Goal: Task Accomplishment & Management: Use online tool/utility

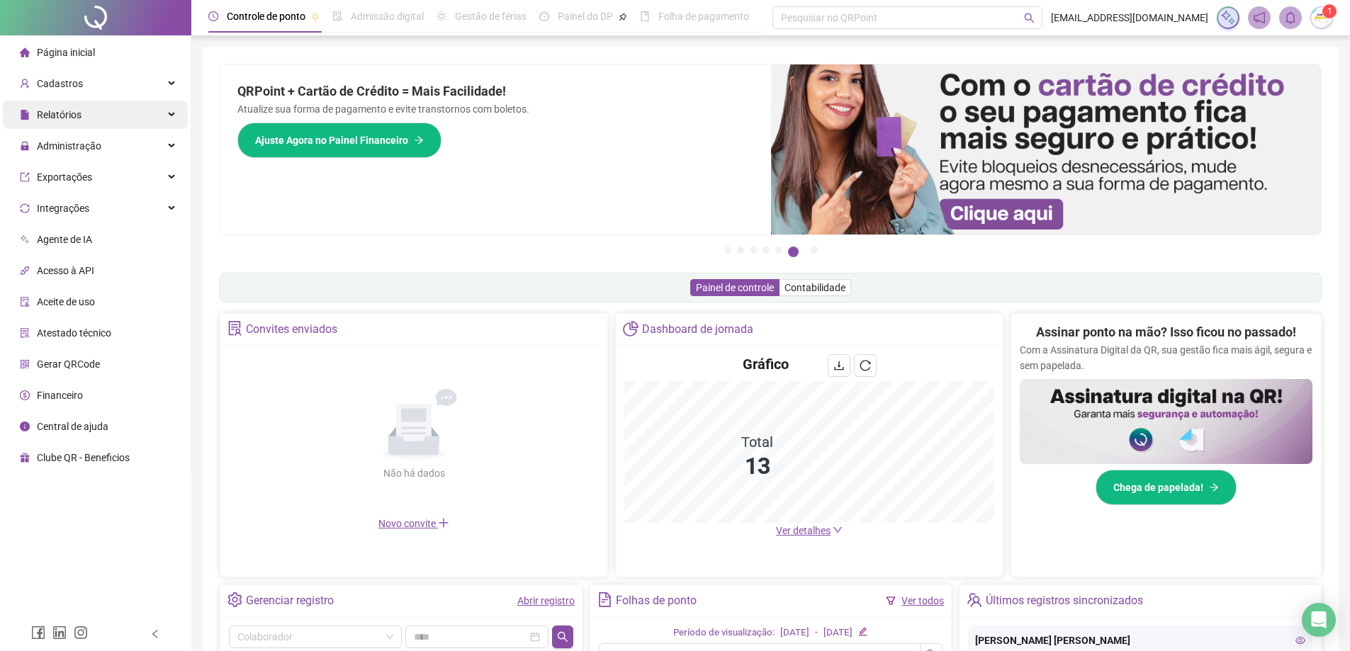
click at [82, 124] on div "Relatórios" at bounding box center [95, 115] width 185 height 28
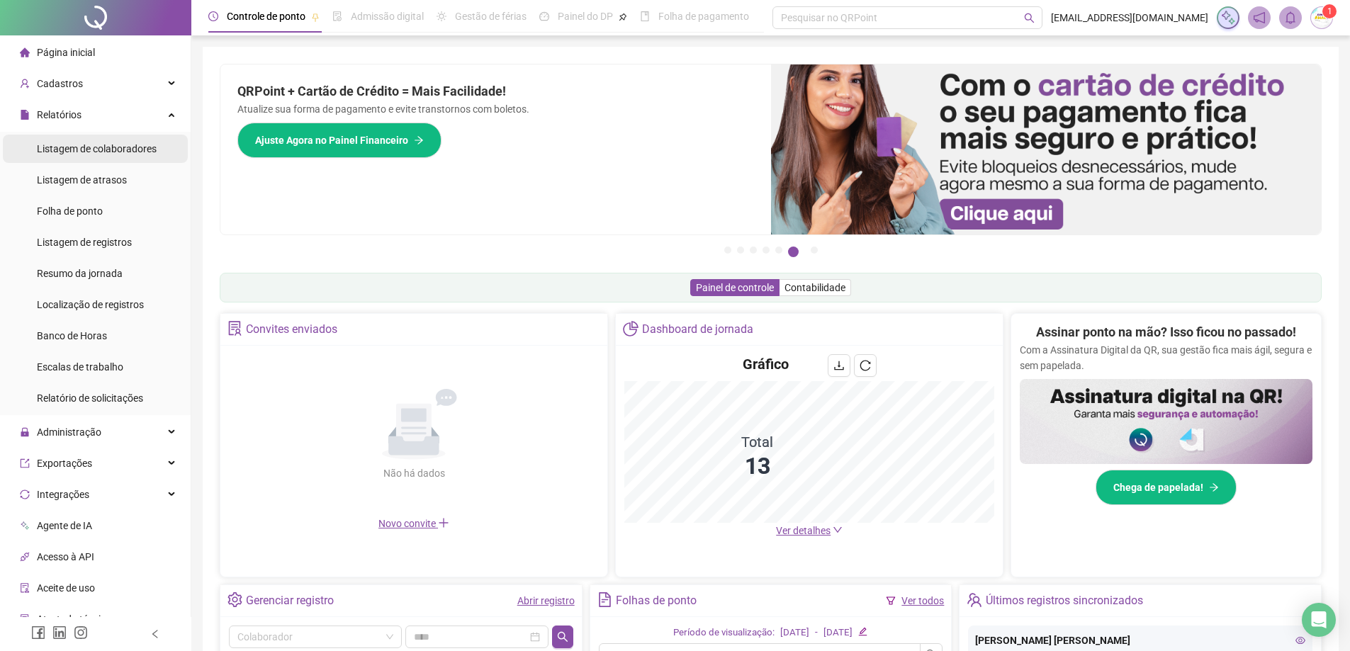
click at [79, 150] on span "Listagem de colaboradores" at bounding box center [97, 148] width 120 height 11
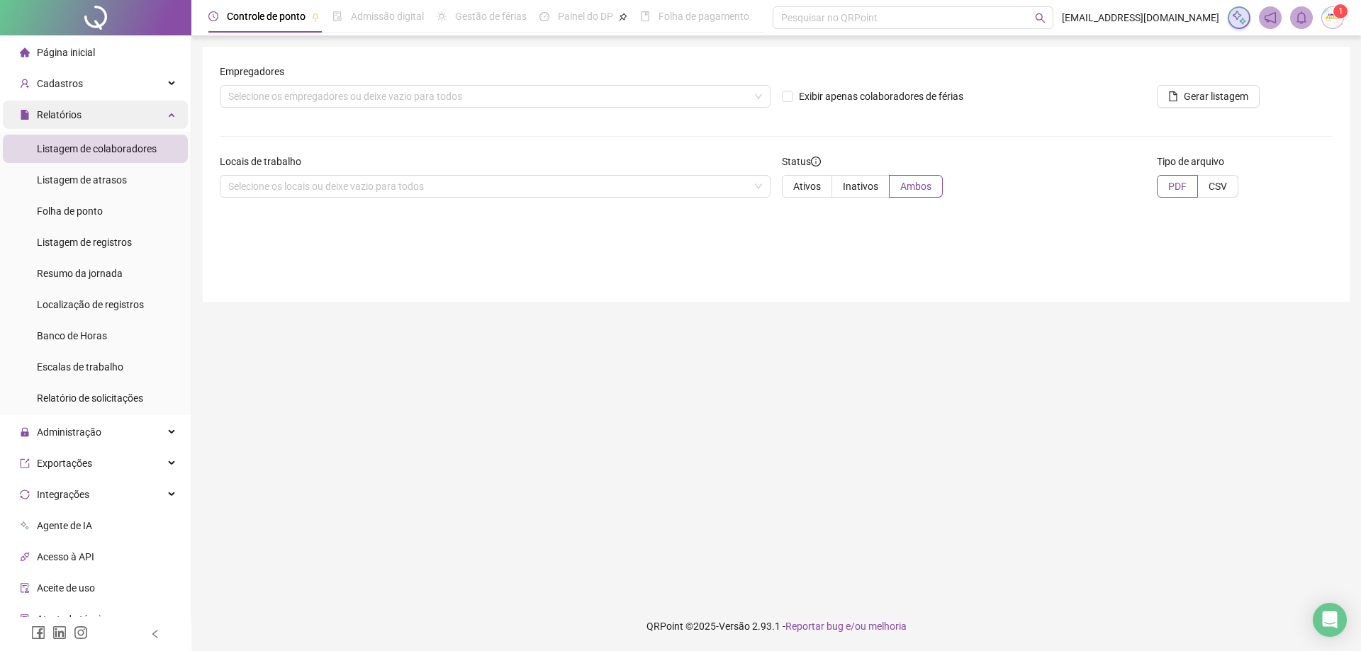
click at [73, 109] on span "Relatórios" at bounding box center [59, 114] width 45 height 11
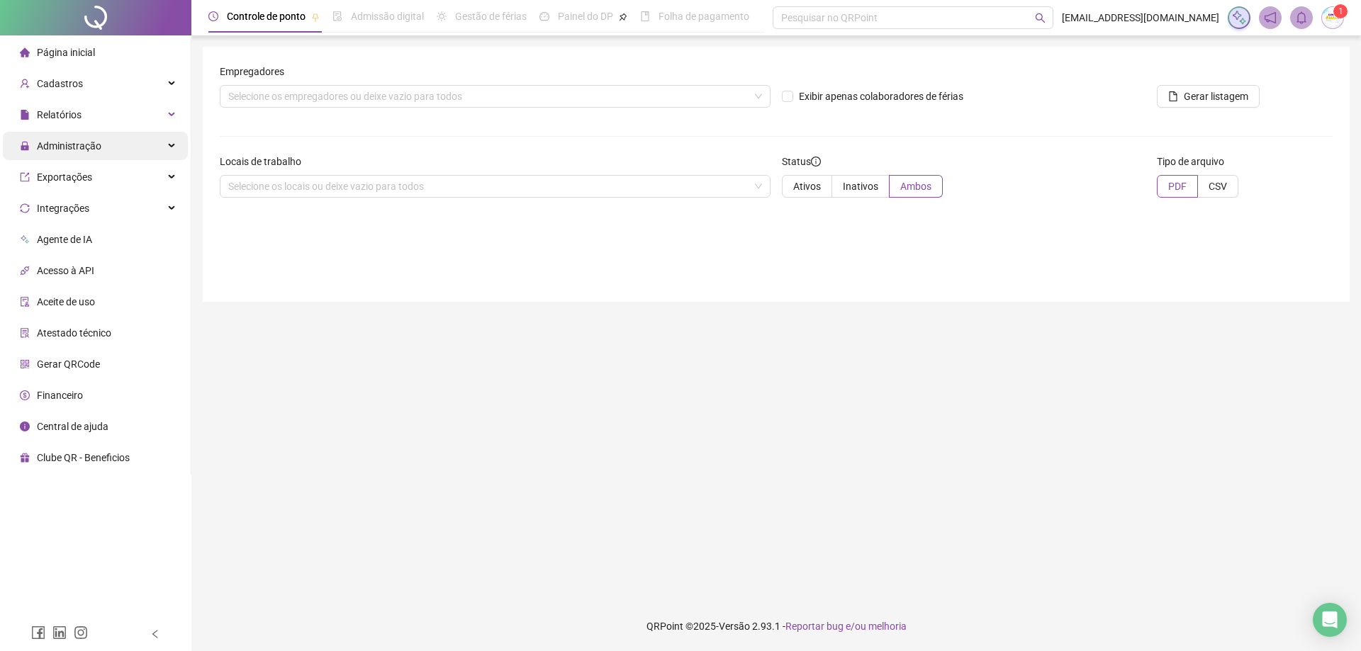
click at [74, 145] on span "Administração" at bounding box center [69, 145] width 64 height 11
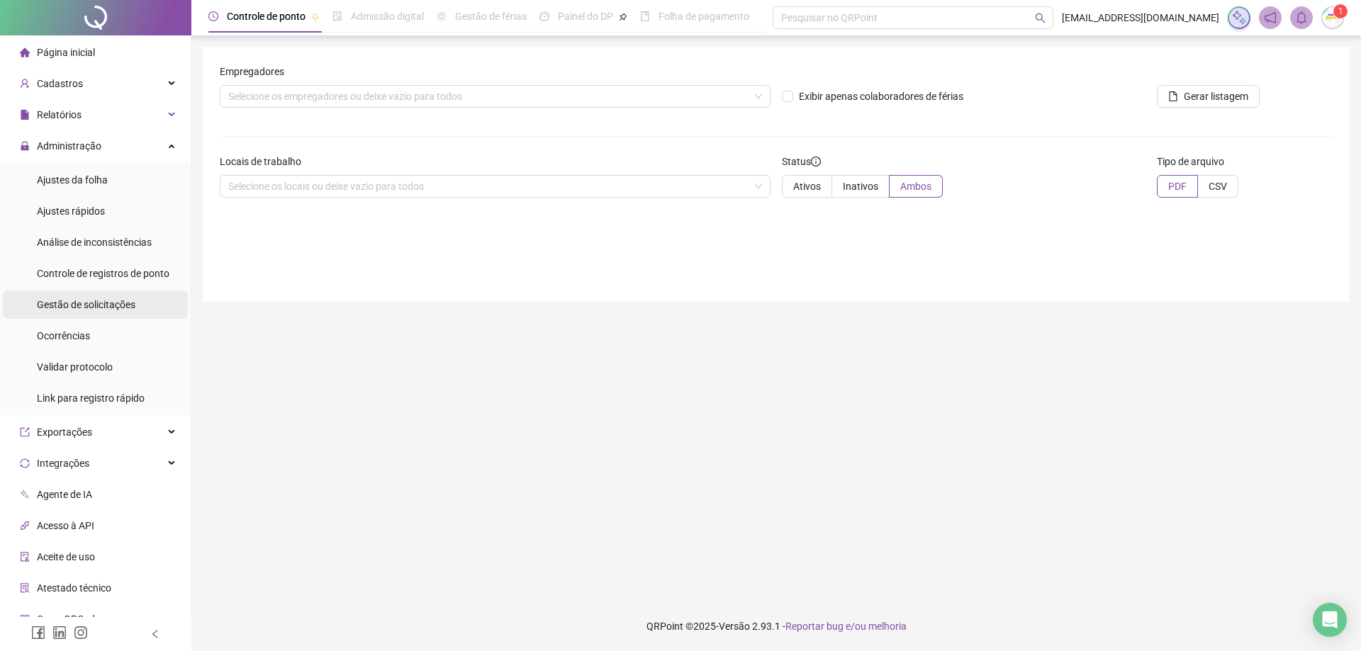
click at [85, 309] on span "Gestão de solicitações" at bounding box center [86, 304] width 99 height 11
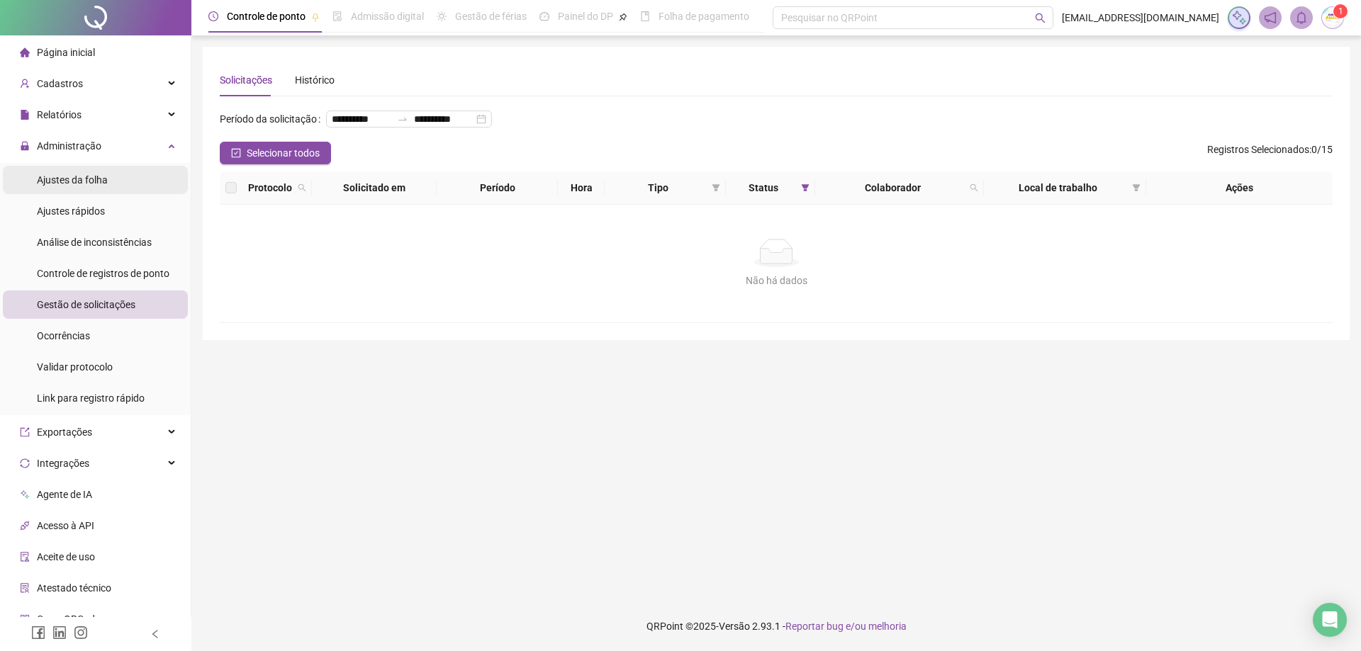
click at [71, 169] on div "Ajustes da folha" at bounding box center [72, 180] width 71 height 28
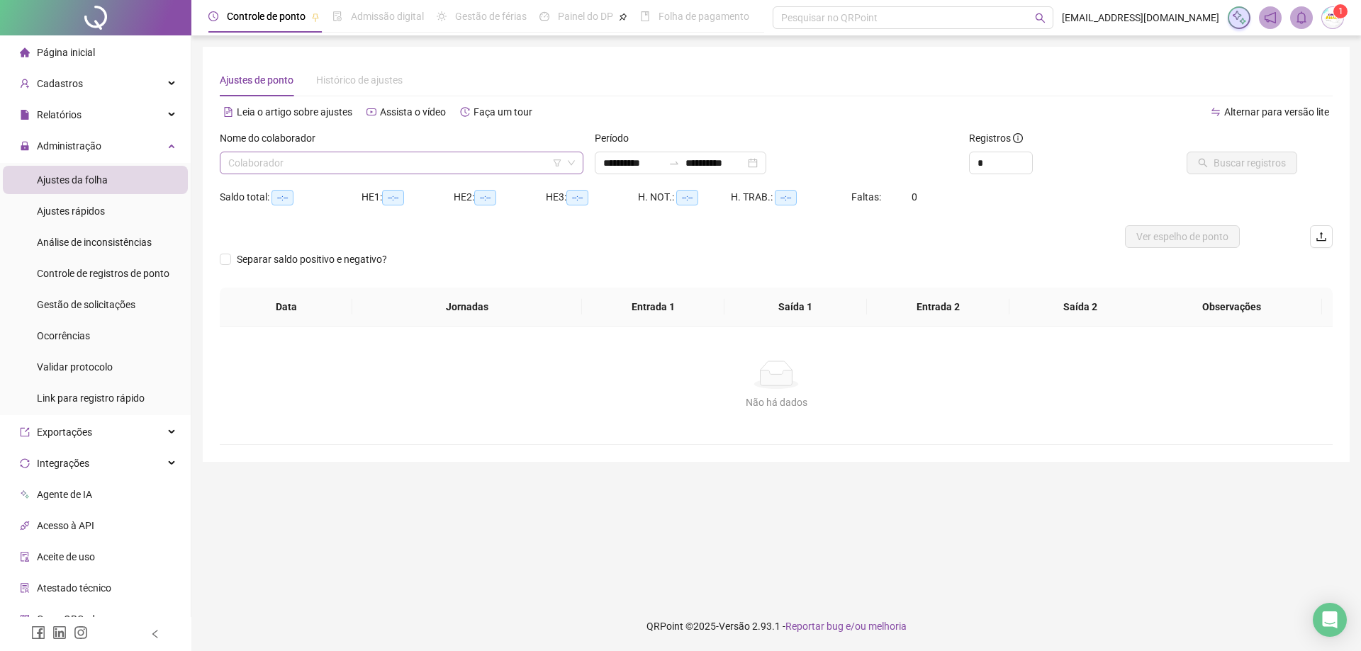
click at [366, 166] on input "search" at bounding box center [395, 162] width 334 height 21
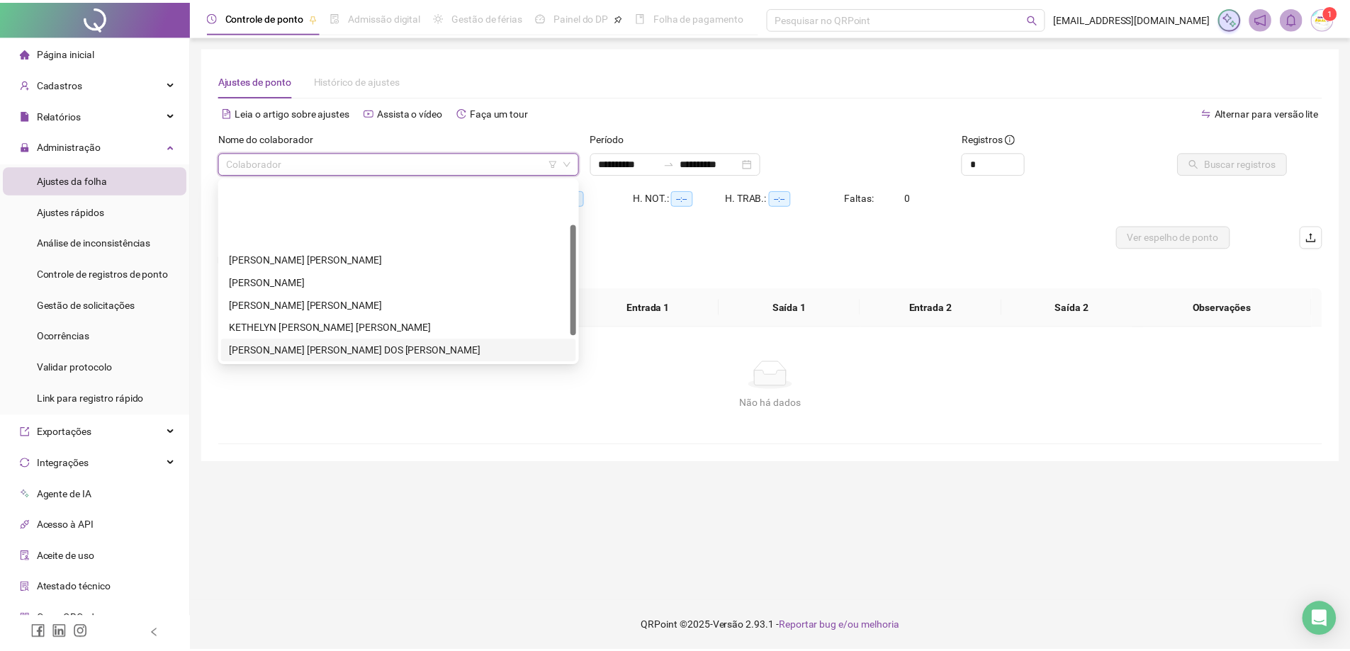
scroll to position [71, 0]
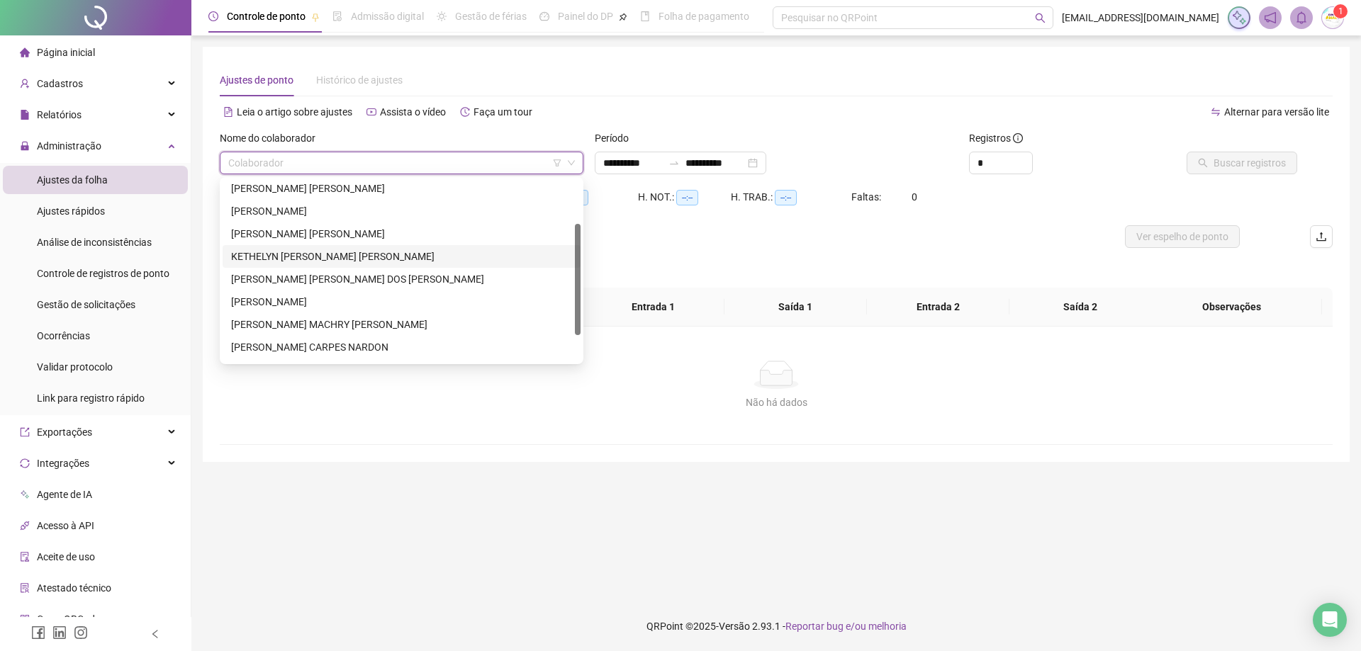
click at [291, 255] on div "KETHELYN [PERSON_NAME] [PERSON_NAME]" at bounding box center [401, 257] width 341 height 16
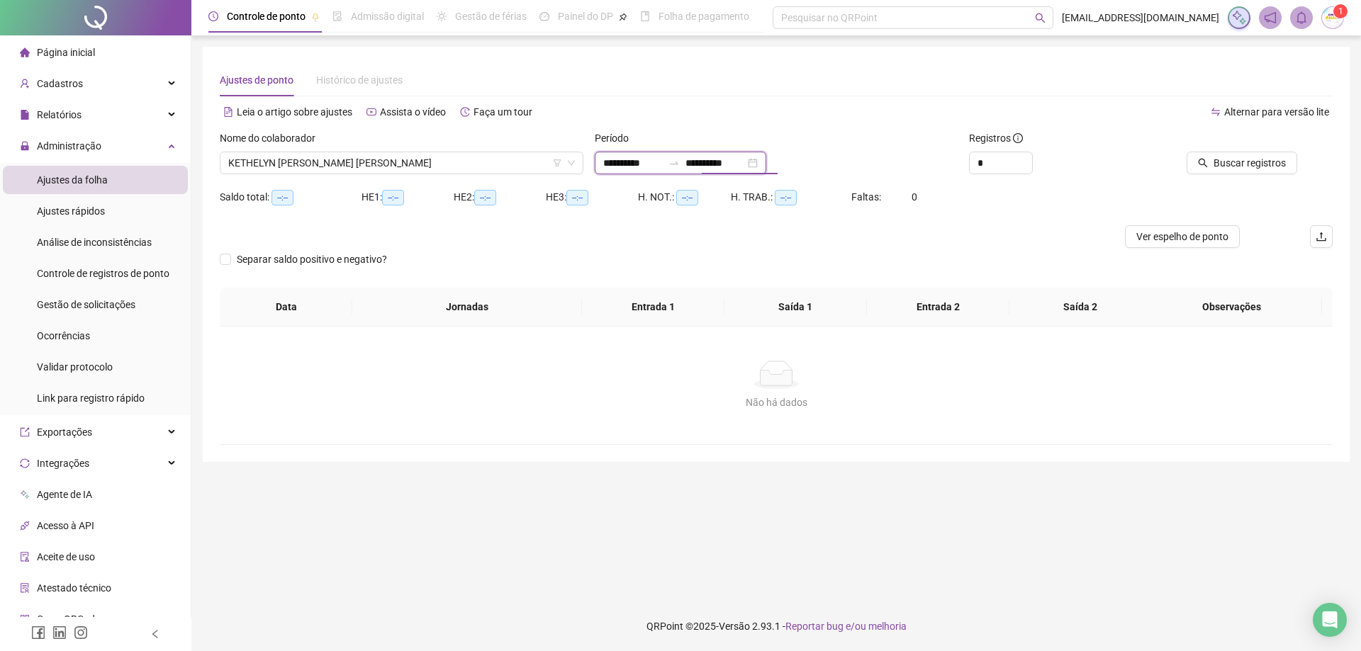
click at [745, 168] on input "**********" at bounding box center [715, 163] width 60 height 16
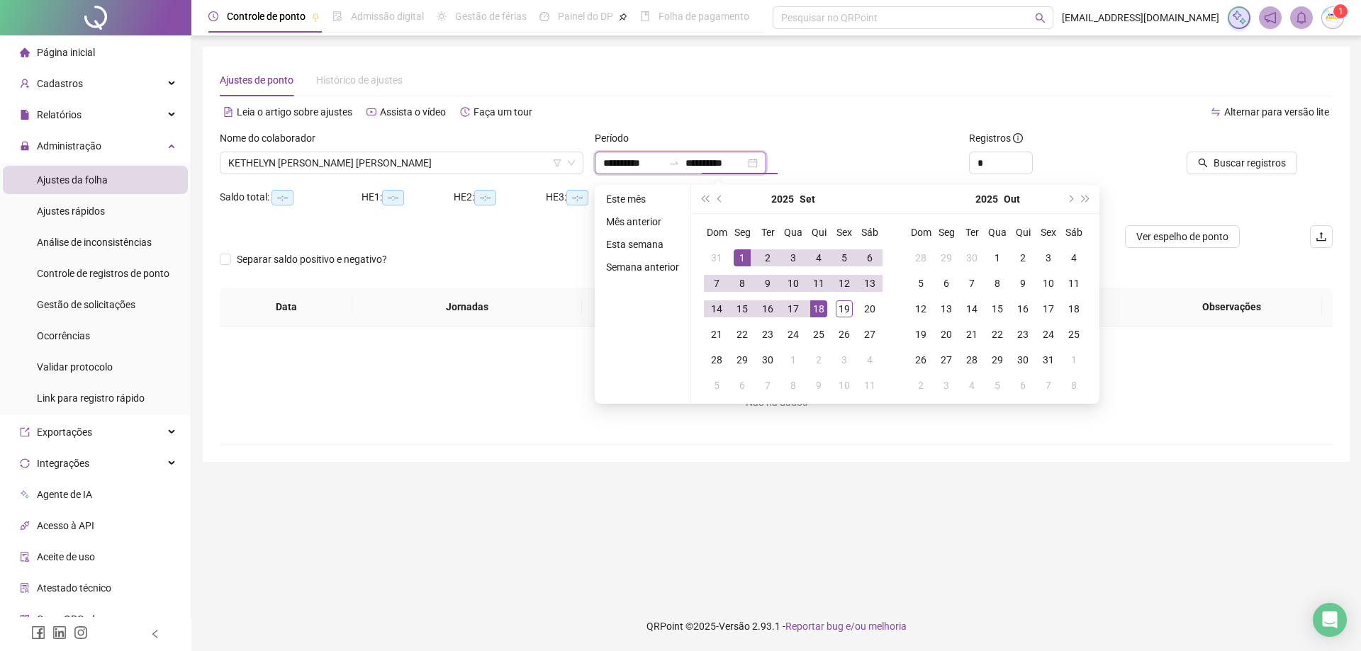
type input "**********"
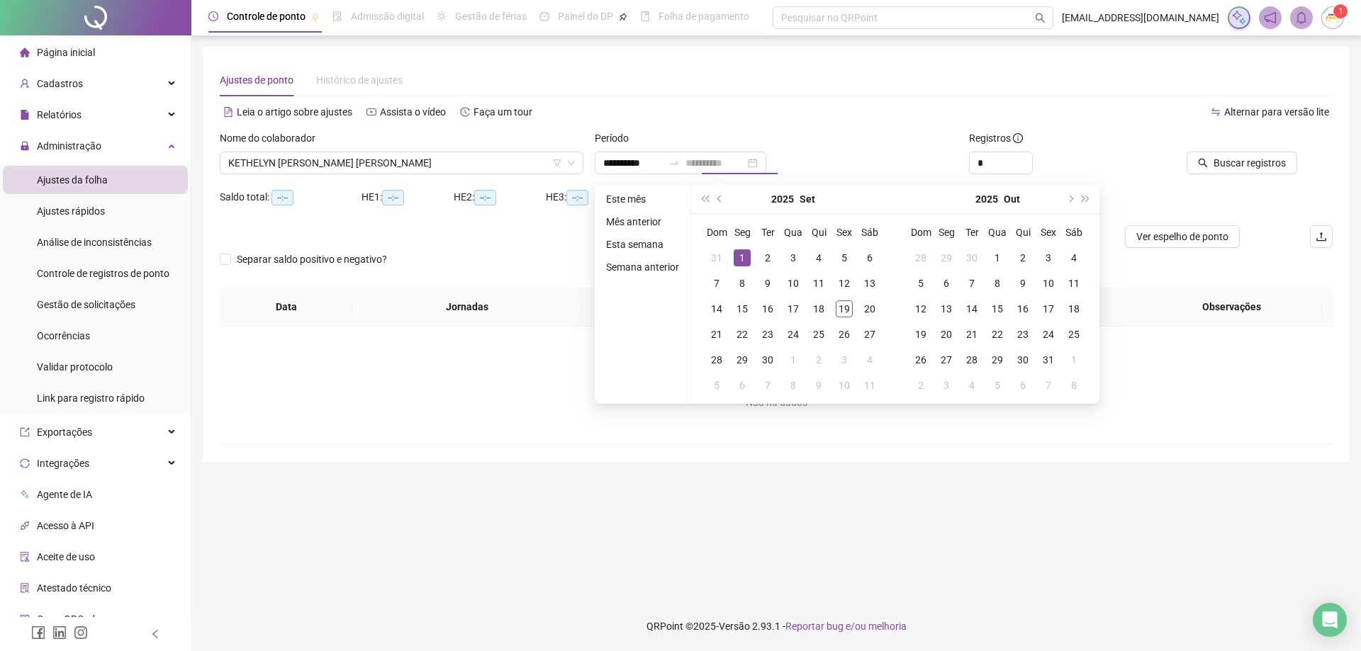
click at [734, 254] on div "1" at bounding box center [742, 257] width 17 height 17
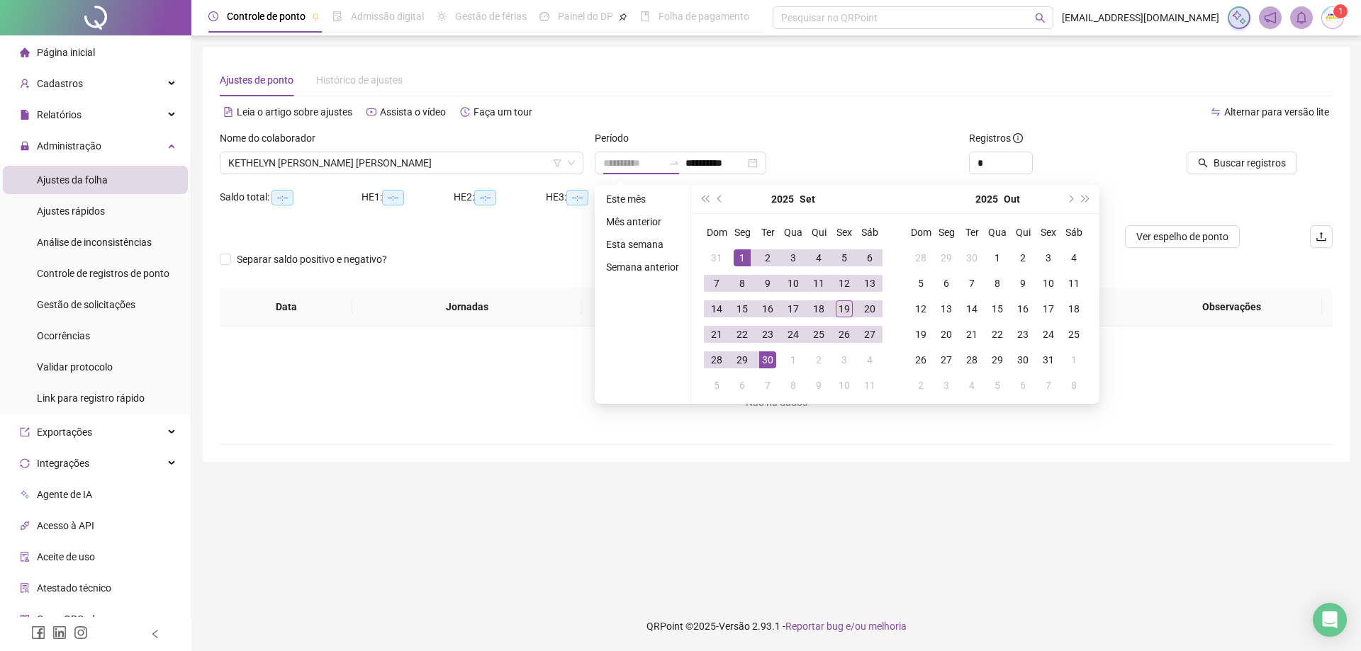
click at [761, 356] on div "30" at bounding box center [767, 360] width 17 height 17
type input "**********"
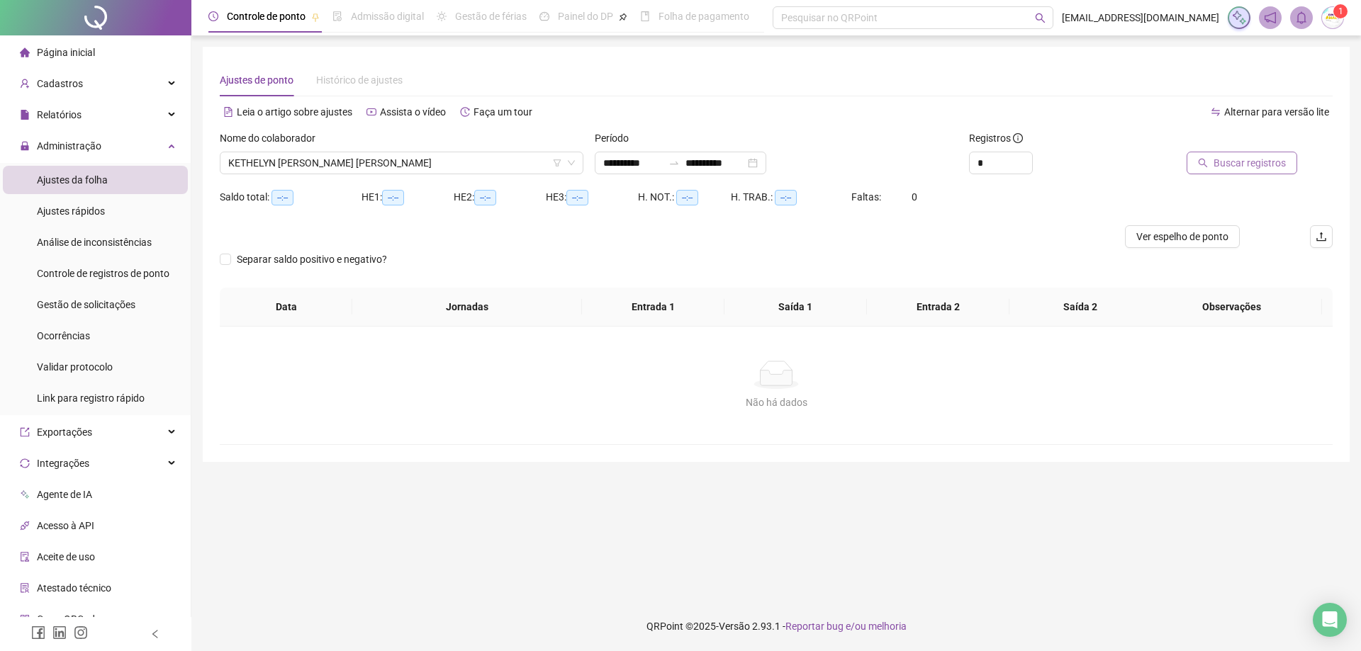
click at [1229, 169] on span "Buscar registros" at bounding box center [1249, 163] width 72 height 16
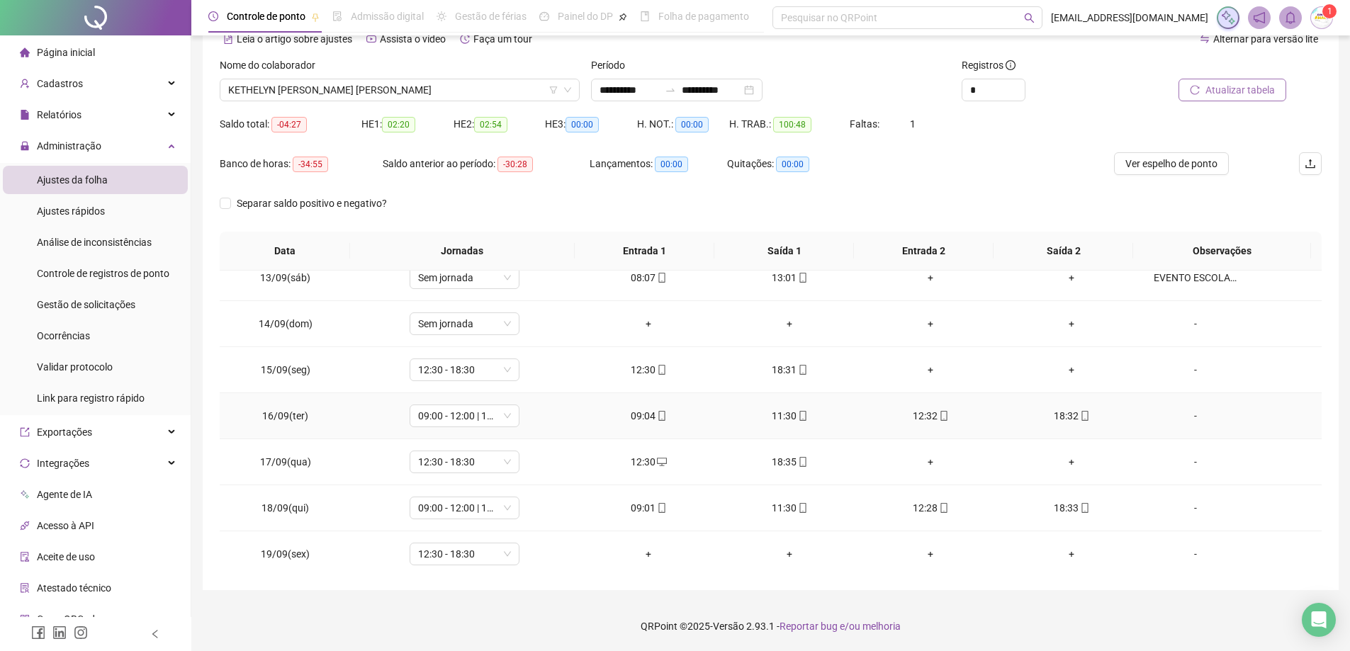
scroll to position [573, 0]
click at [459, 85] on span "KETHELYN [PERSON_NAME] [PERSON_NAME]" at bounding box center [399, 89] width 343 height 21
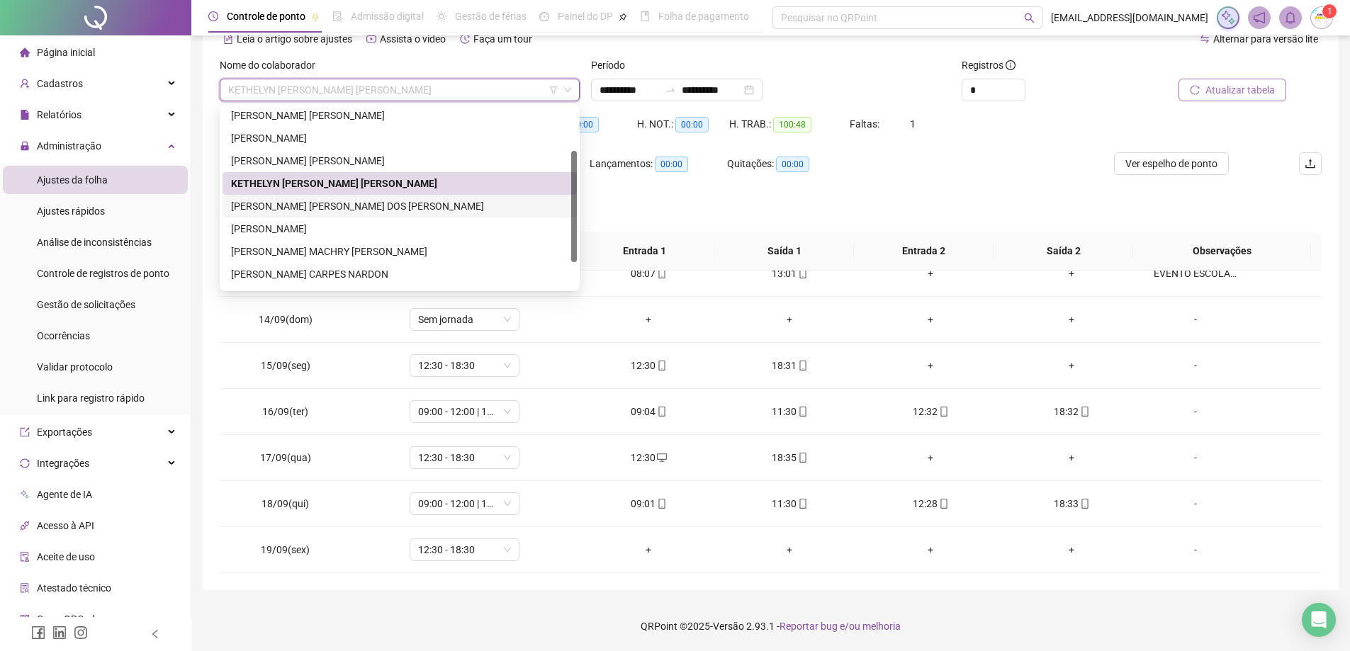
click at [330, 207] on div "[PERSON_NAME] [PERSON_NAME] DOS [PERSON_NAME]" at bounding box center [399, 206] width 337 height 16
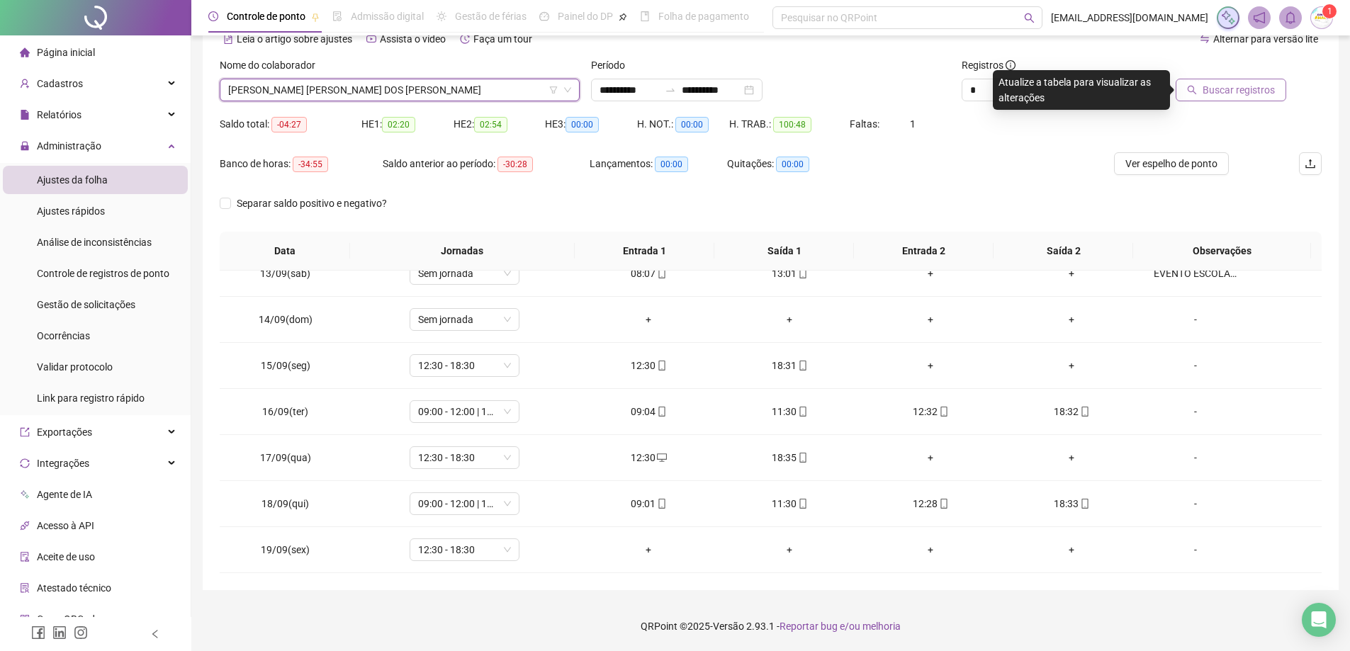
click at [1260, 94] on span "Buscar registros" at bounding box center [1239, 90] width 72 height 16
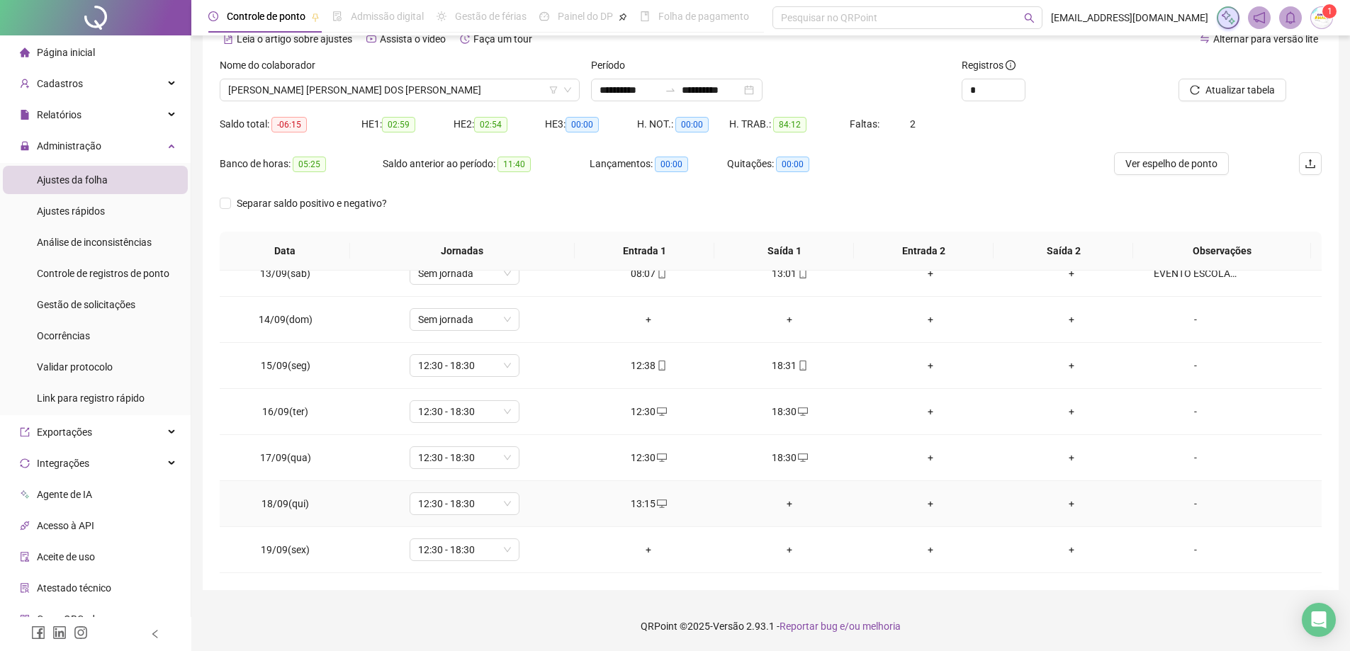
click at [788, 502] on div "+" at bounding box center [790, 504] width 118 height 16
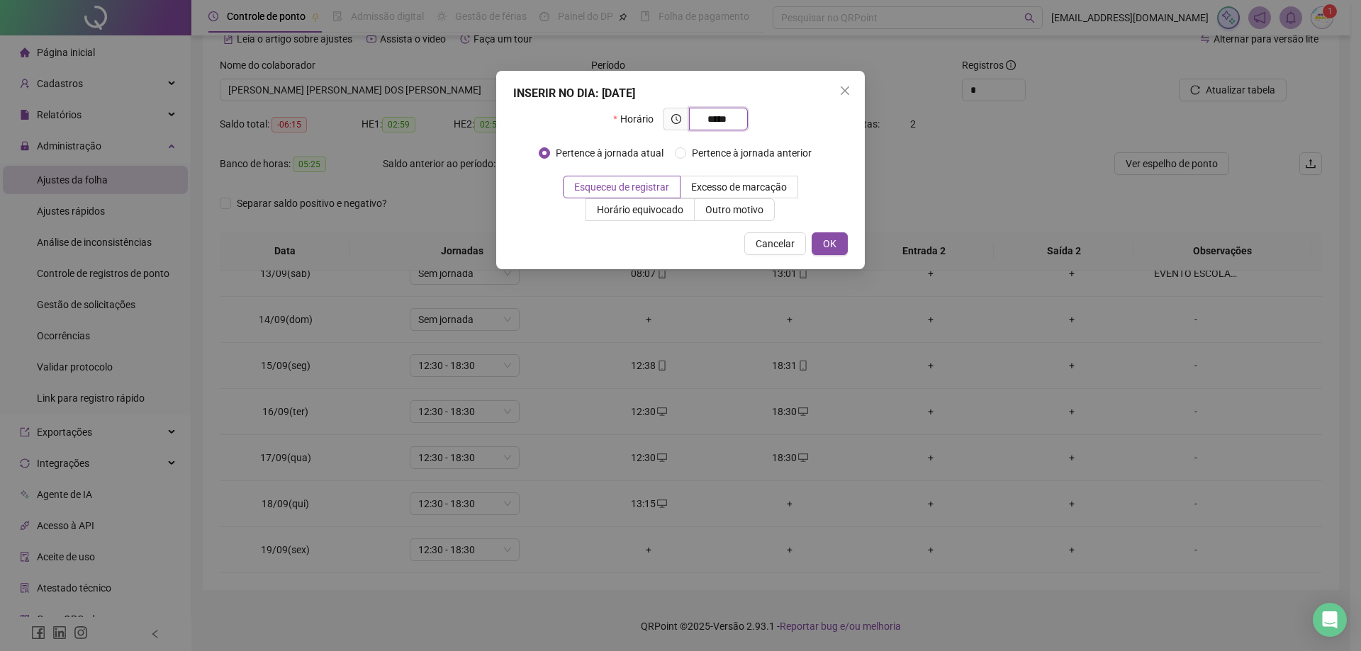
type input "*****"
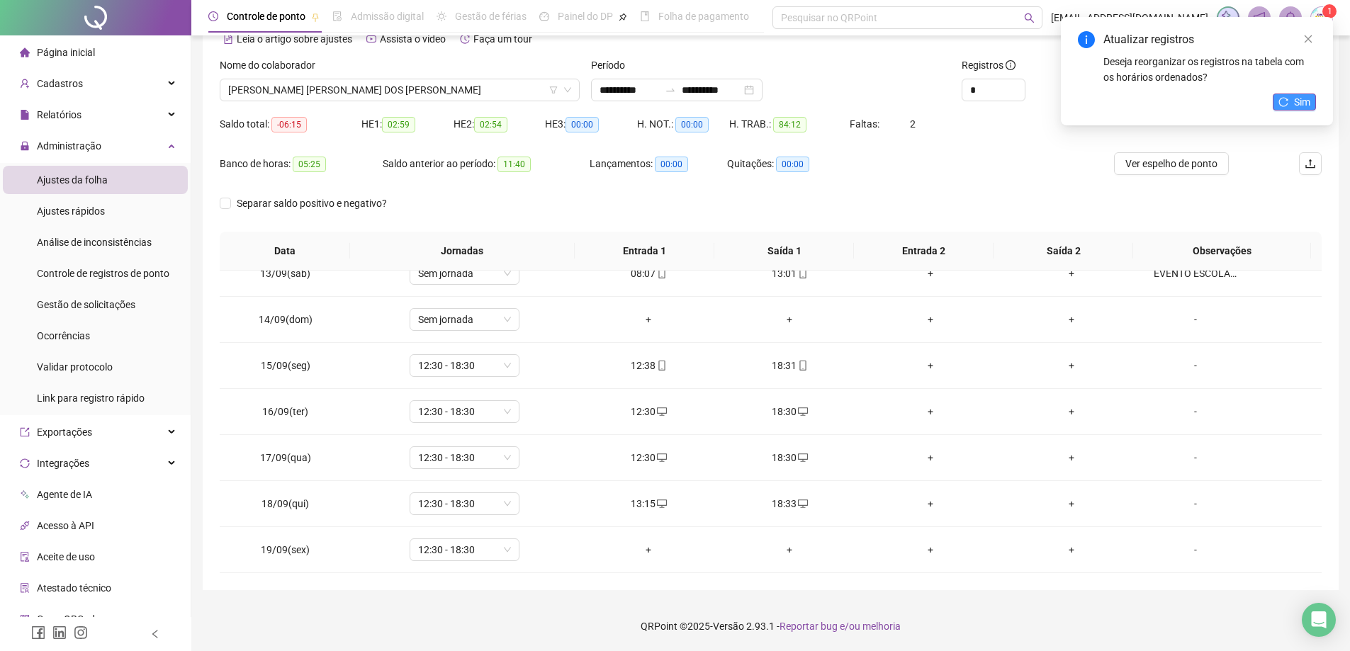
click at [1295, 99] on span "Sim" at bounding box center [1302, 102] width 16 height 16
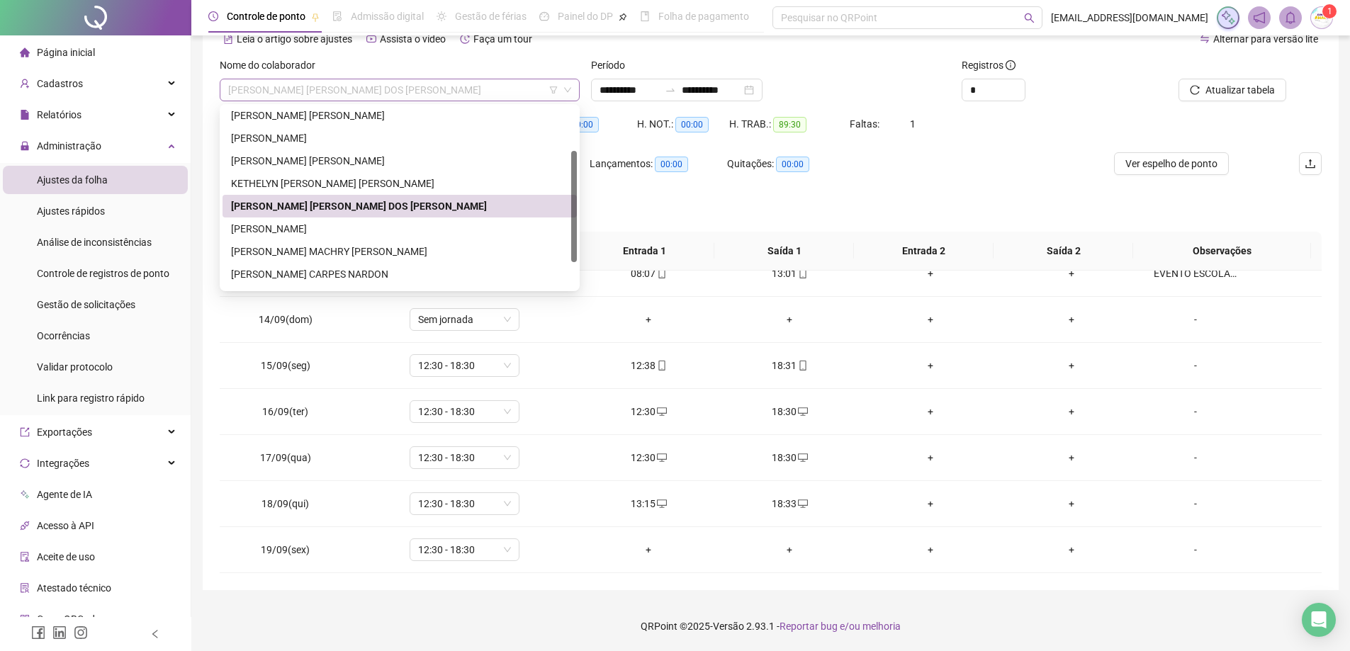
click at [427, 94] on span "[PERSON_NAME] [PERSON_NAME] DOS [PERSON_NAME]" at bounding box center [399, 89] width 343 height 21
click at [363, 112] on div "[PERSON_NAME] [PERSON_NAME]" at bounding box center [399, 116] width 337 height 16
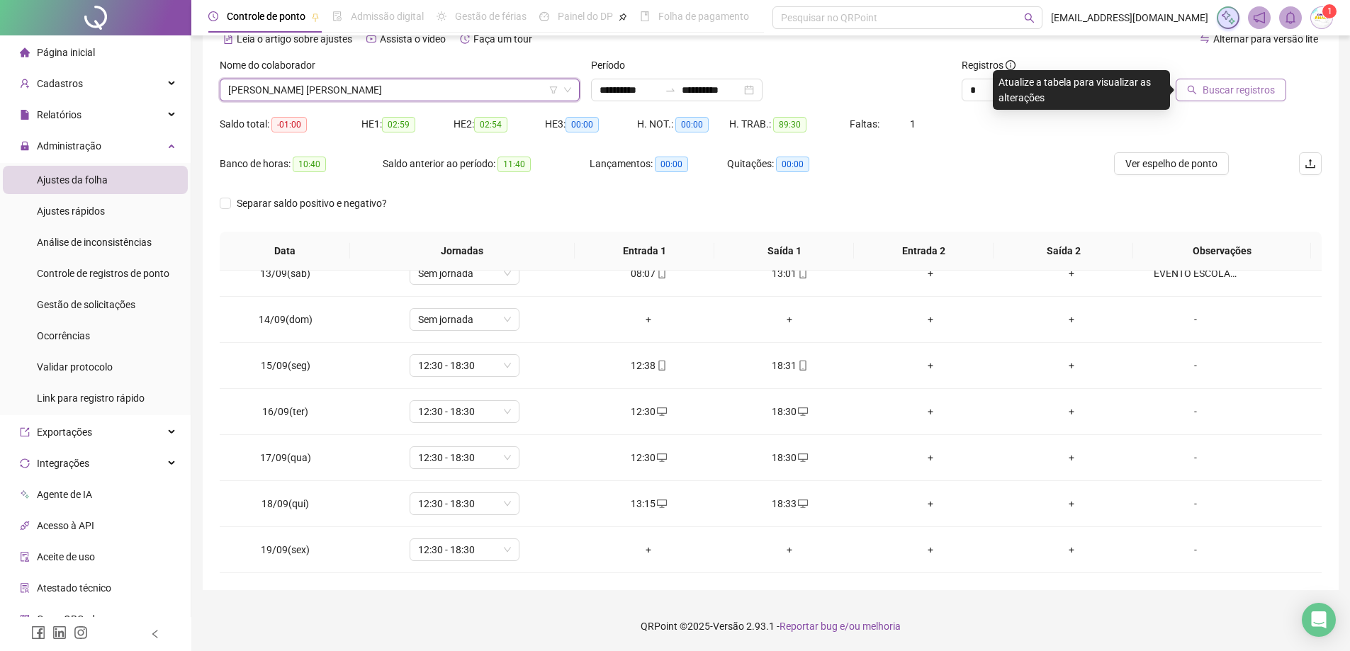
click at [1247, 89] on span "Buscar registros" at bounding box center [1239, 90] width 72 height 16
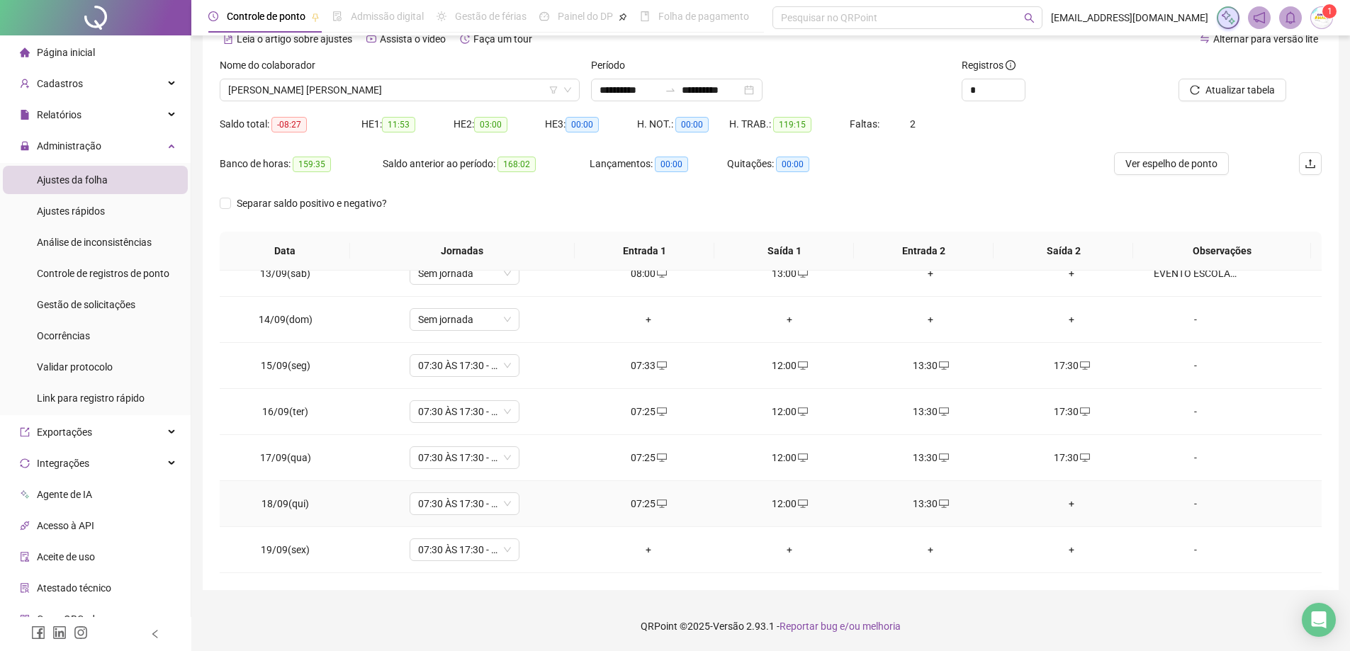
click at [1050, 497] on div "+" at bounding box center [1072, 504] width 118 height 16
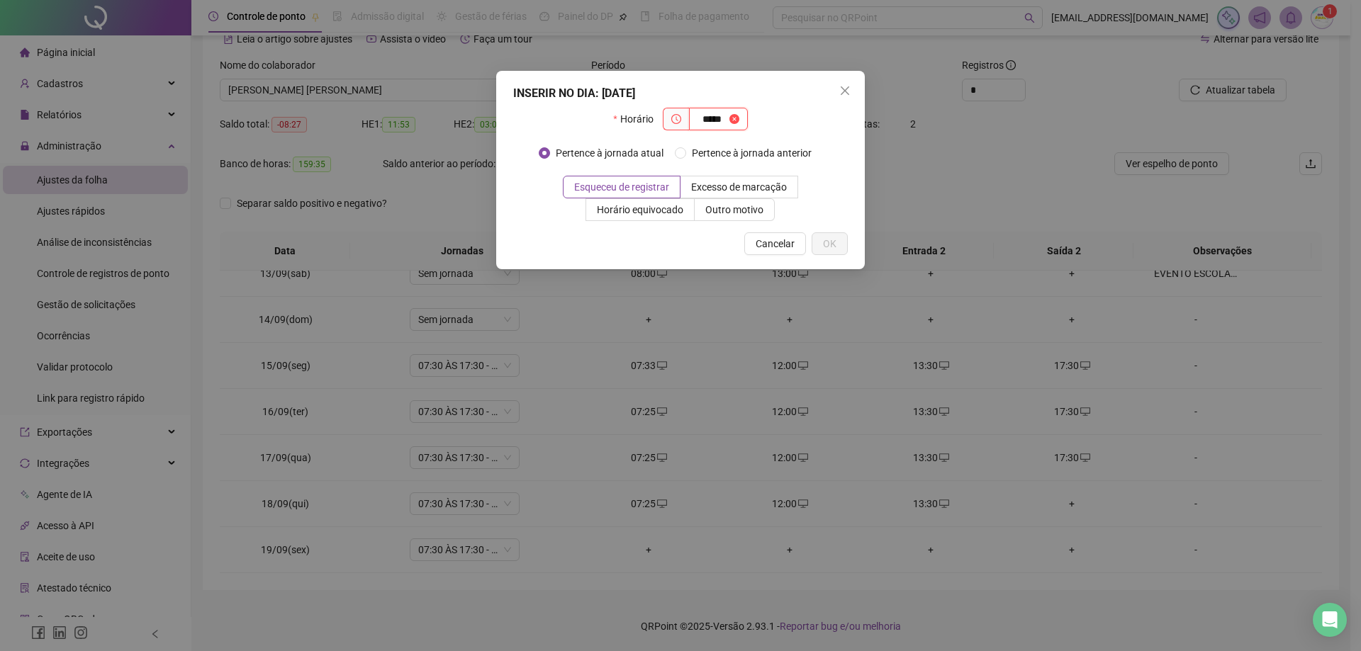
type input "*****"
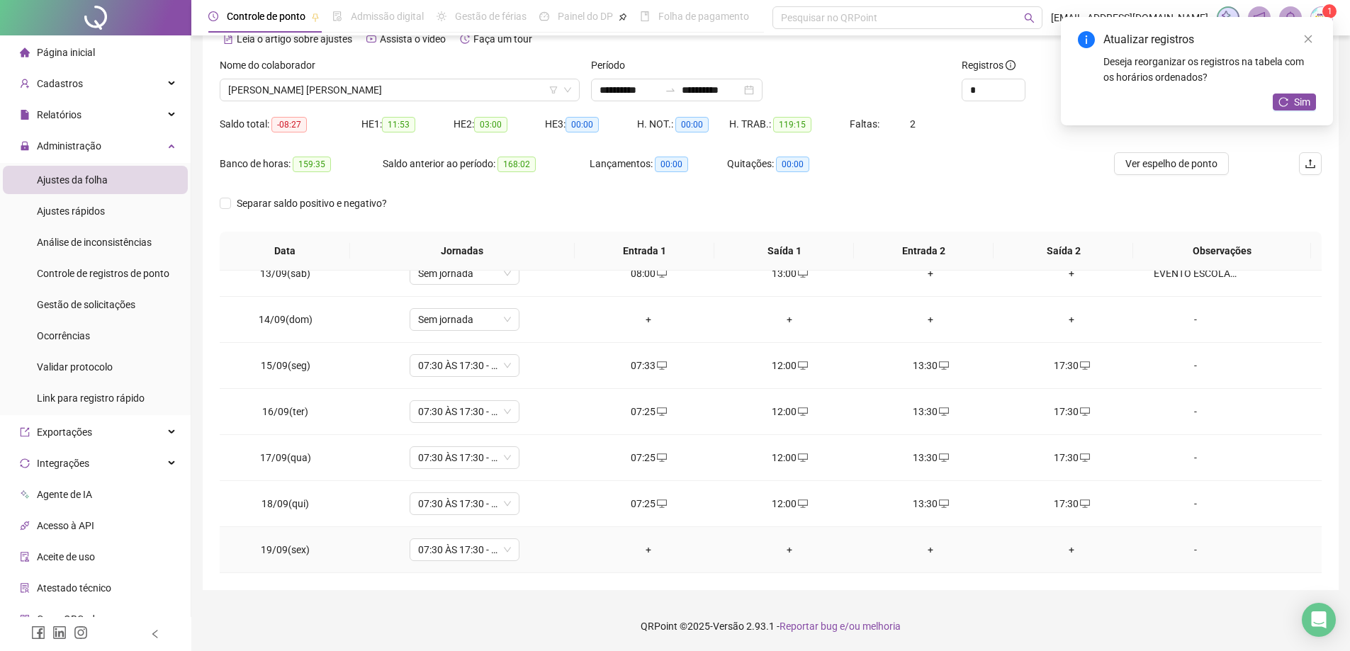
click at [637, 553] on div "+" at bounding box center [649, 550] width 118 height 16
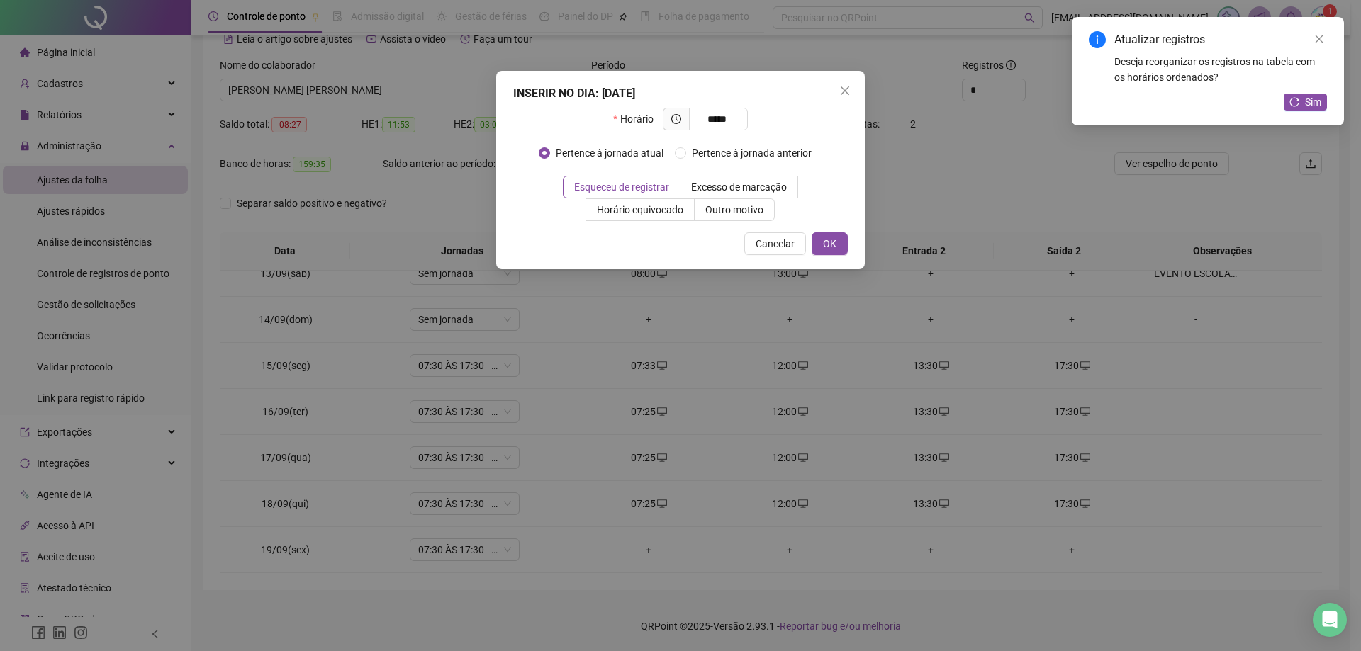
type input "*****"
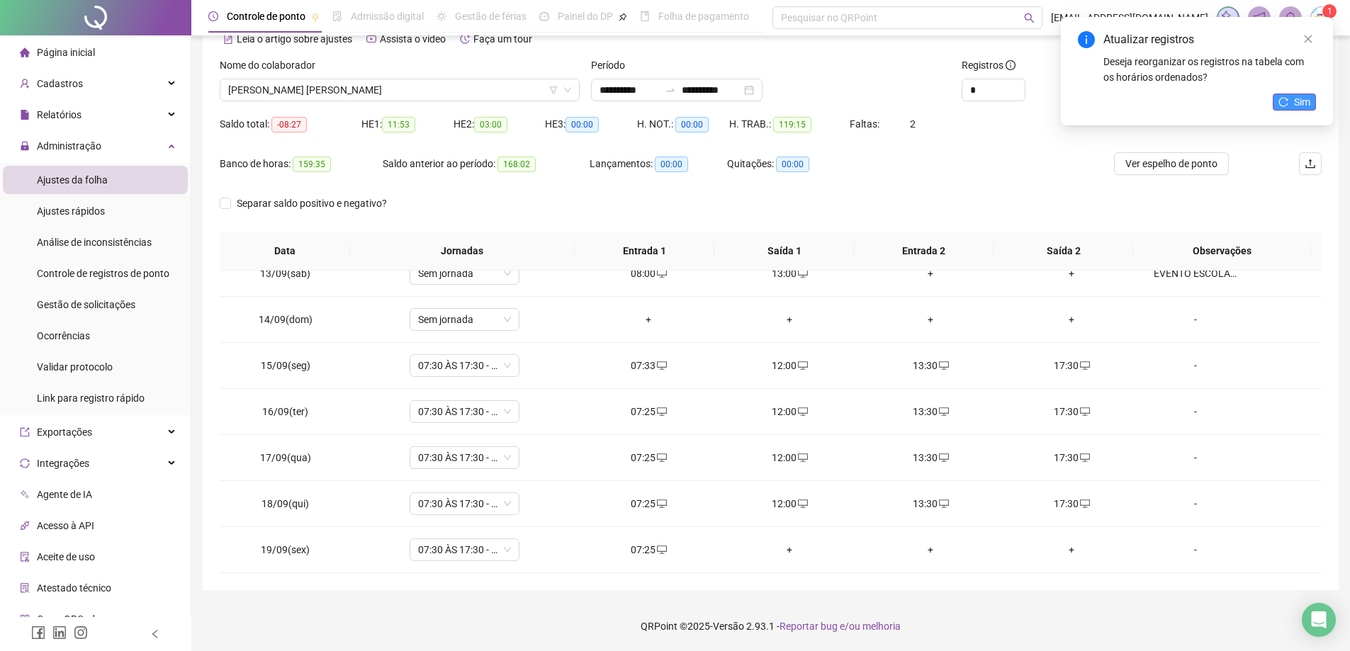
click at [1300, 107] on span "Sim" at bounding box center [1302, 102] width 16 height 16
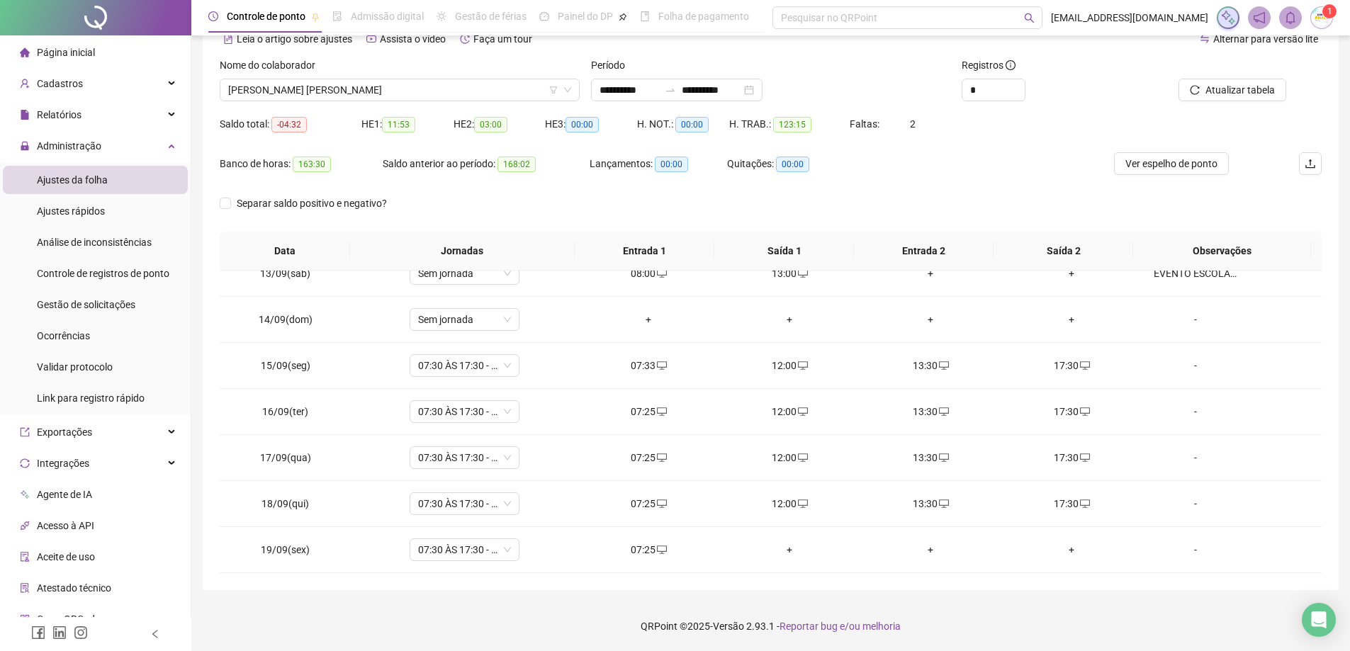
click at [73, 52] on span "Página inicial" at bounding box center [66, 52] width 58 height 11
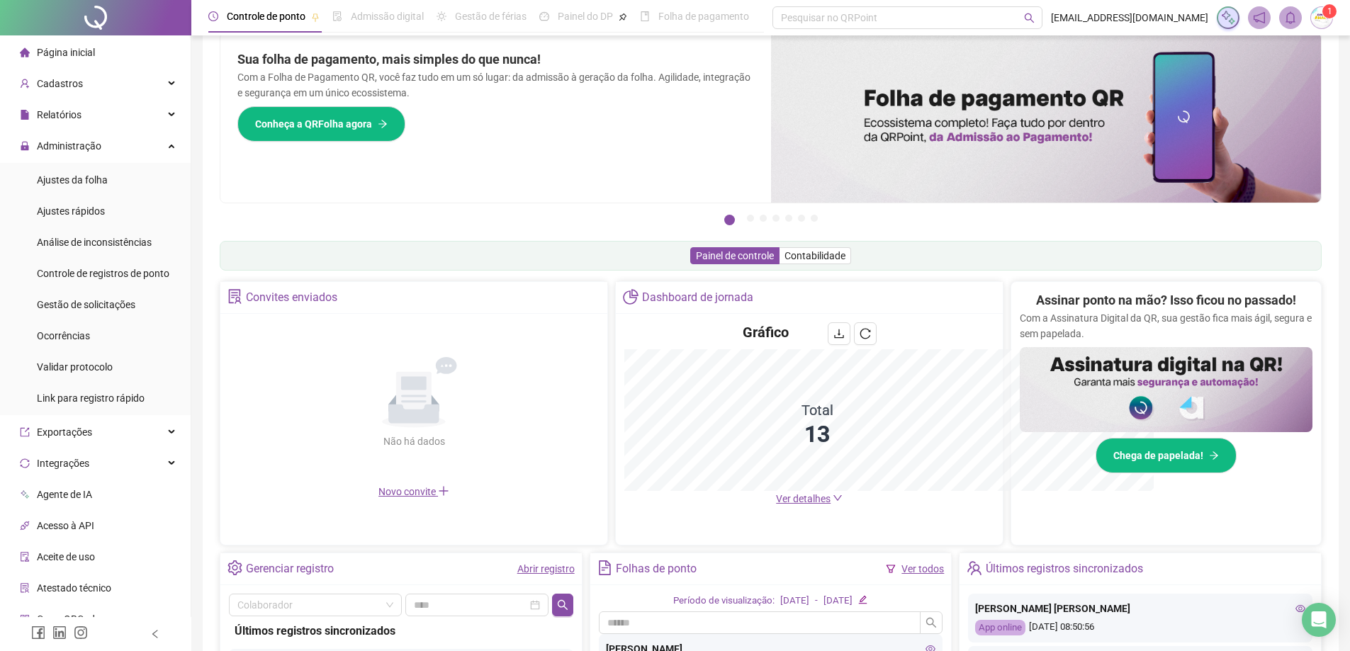
scroll to position [73, 0]
